Goal: Task Accomplishment & Management: Manage account settings

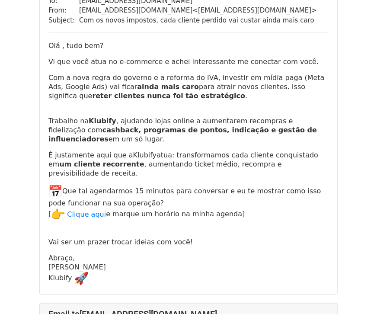
scroll to position [144, 0]
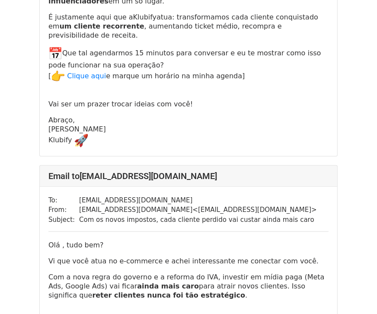
scroll to position [2020, 0]
